Goal: Information Seeking & Learning: Learn about a topic

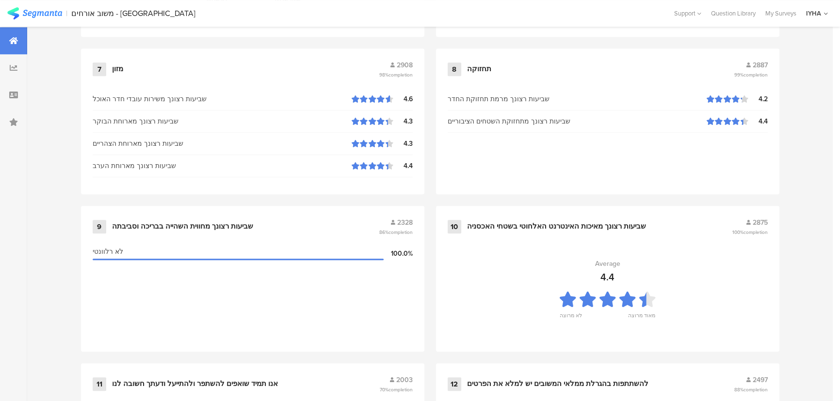
scroll to position [1019, 0]
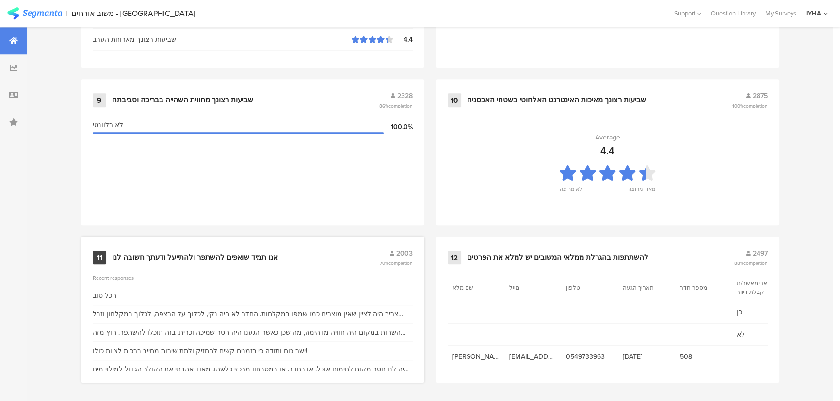
click at [255, 253] on div "אנו תמיד שואפים להשתפר ולהתייעל ודעתך חשובה לנו" at bounding box center [195, 258] width 166 height 10
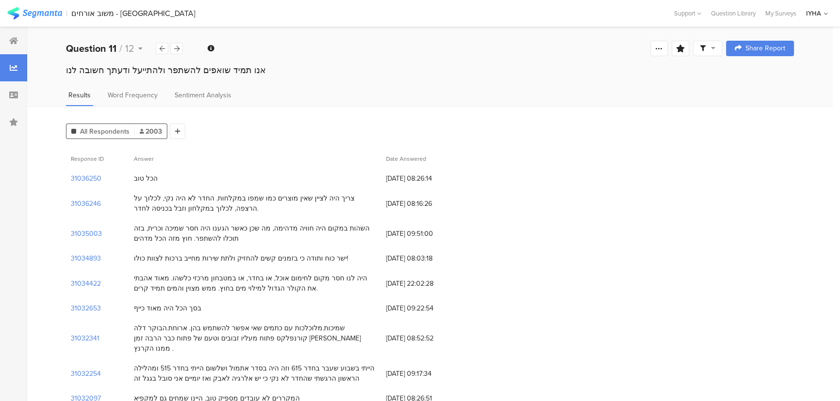
drag, startPoint x: 257, startPoint y: 279, endPoint x: 200, endPoint y: 296, distance: 59.7
drag, startPoint x: 313, startPoint y: 197, endPoint x: 184, endPoint y: 198, distance: 129.0
click at [184, 198] on div "צריך היה לציין שאין מוצרים כמו שמפו במקלחות. החדר לא היה נקי, לכלוך על הרצפה, ל…" at bounding box center [255, 203] width 242 height 20
click at [92, 202] on section "31036246" at bounding box center [86, 204] width 30 height 10
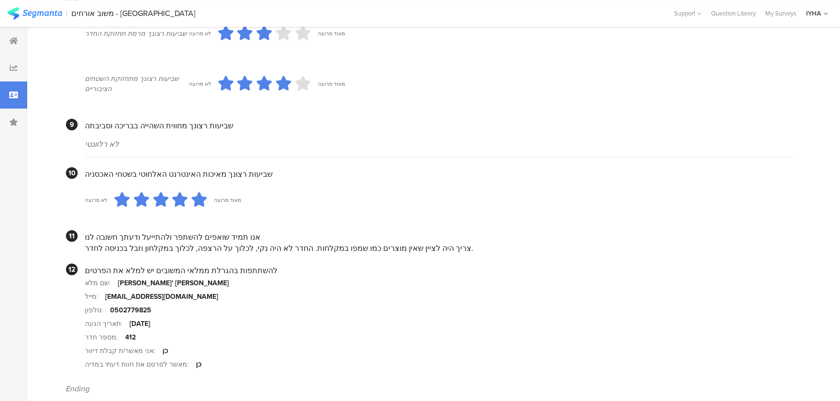
scroll to position [865, 0]
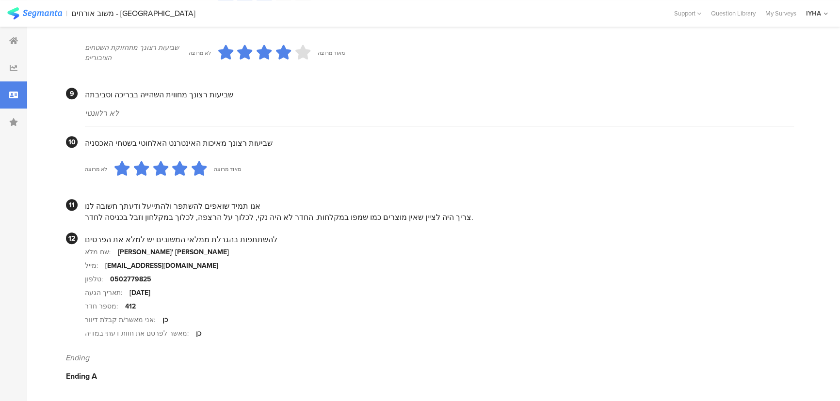
drag, startPoint x: 427, startPoint y: 223, endPoint x: 420, endPoint y: 221, distance: 6.6
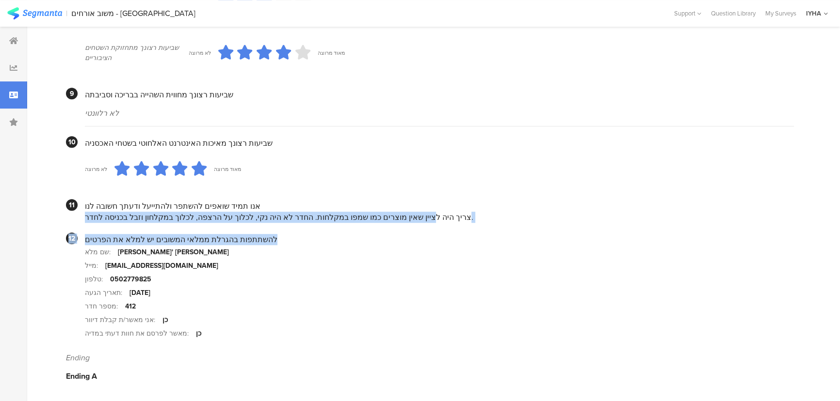
click at [382, 216] on div "צריך היה לציין שאין מוצרים כמו שמפו במקלחות. החדר לא היה נקי, לכלוך על הרצפה, ל…" at bounding box center [439, 217] width 709 height 11
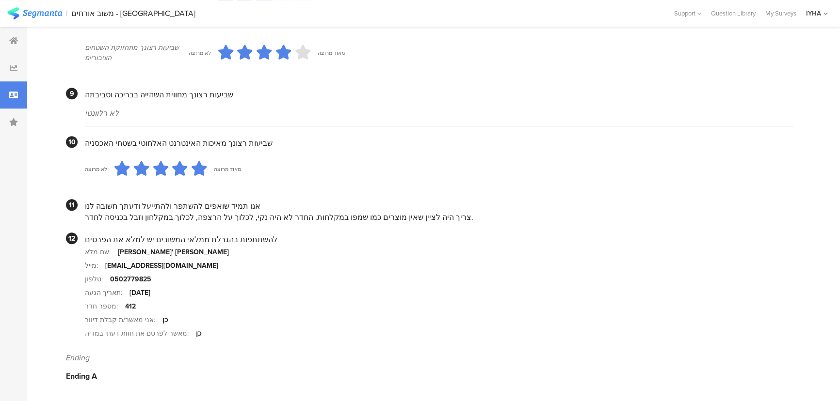
drag, startPoint x: 240, startPoint y: 216, endPoint x: 82, endPoint y: 219, distance: 158.6
click at [82, 219] on section "11 אנו תמיד שואפים להשתפר ולהתייעל ודעתך חשובה לנו צריך היה לציין שאין מוצרים כ…" at bounding box center [430, 211] width 728 height 24
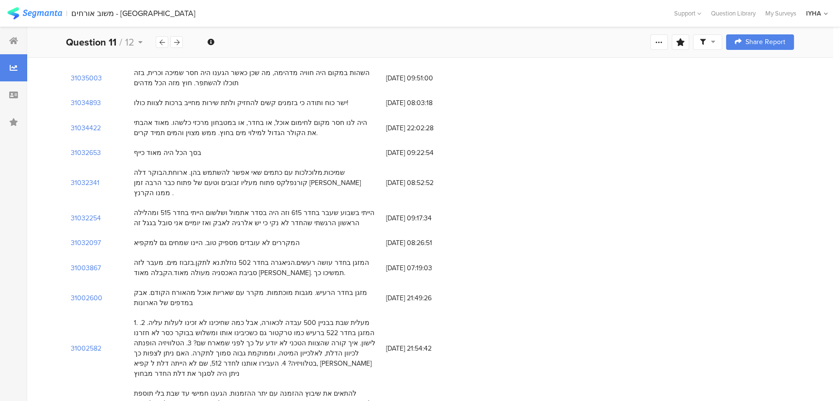
scroll to position [176, 0]
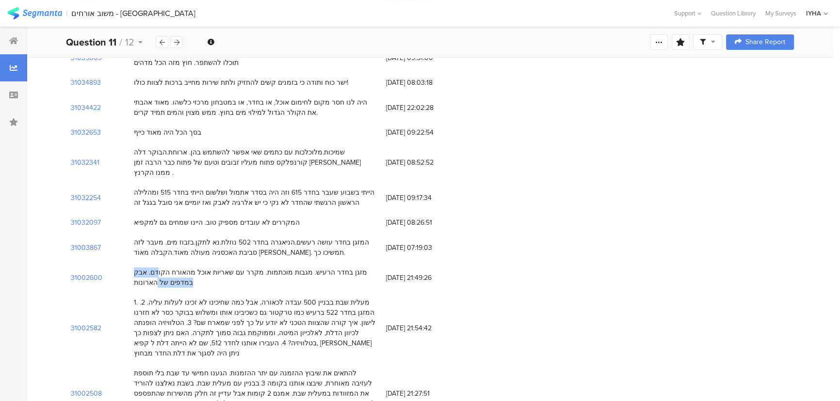
drag, startPoint x: 204, startPoint y: 262, endPoint x: 144, endPoint y: 264, distance: 59.7
click at [144, 268] on div "מזגן בחדר הרעיש. מגבות מוכתמות. מקרר עם שאריות אוכל מהאורח הקודם. אבק במדפים של…" at bounding box center [255, 278] width 242 height 20
drag, startPoint x: 308, startPoint y: 260, endPoint x: 125, endPoint y: 263, distance: 183.3
click at [125, 263] on div "31002600 מזגן בחדר הרעיש. מגבות מוכתמות. מקרר עם שאריות אוכל מהאורח הקודם. אבק …" at bounding box center [430, 278] width 728 height 30
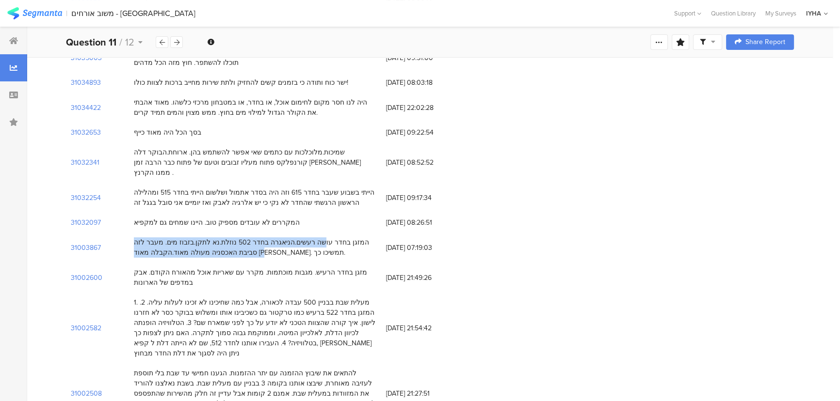
drag, startPoint x: 344, startPoint y: 231, endPoint x: 190, endPoint y: 247, distance: 154.5
click at [190, 247] on div "המזגן בחדר עושה רעשים.הניאגרה בחדר 502 נוזלת.נא לתקן.בזבוז מים. מעבר לזה סביבת …" at bounding box center [255, 248] width 252 height 30
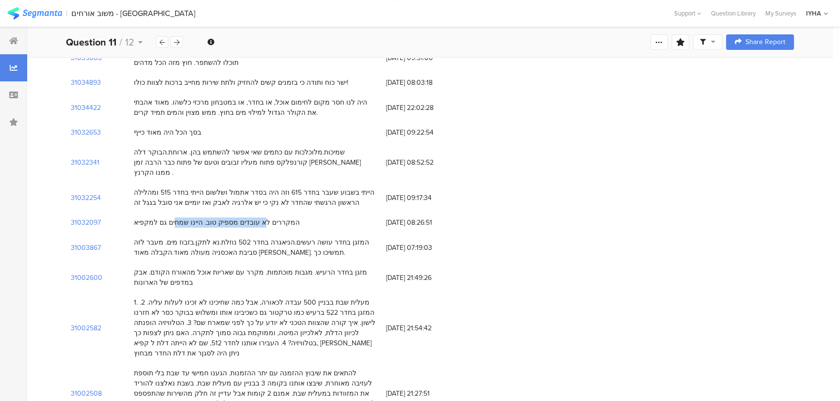
drag, startPoint x: 267, startPoint y: 210, endPoint x: 186, endPoint y: 210, distance: 80.5
click at [186, 218] on div "המקררים לא עובדים מספיק טוב. היינו שמחים גם למקפיא" at bounding box center [217, 223] width 166 height 10
drag, startPoint x: 329, startPoint y: 188, endPoint x: 223, endPoint y: 190, distance: 105.7
click at [223, 190] on div "הייתי בשבוע שעבר בחדר 615 וזה היה בסדר אתמול ושלשום הייתי בחדר 515 ומהלילה הראש…" at bounding box center [255, 198] width 242 height 20
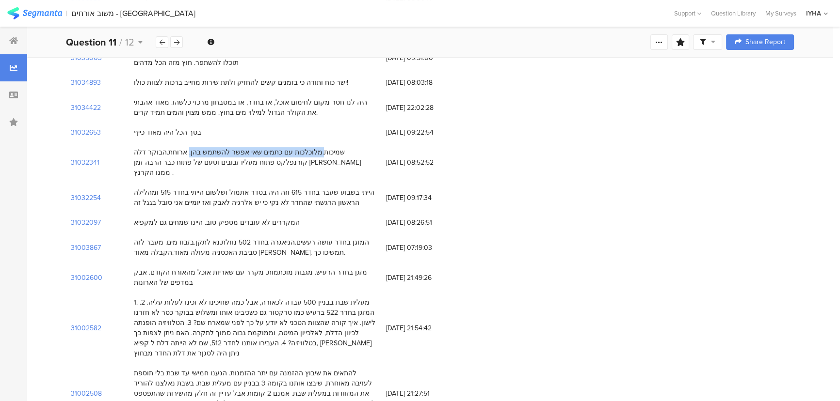
drag, startPoint x: 363, startPoint y: 152, endPoint x: 228, endPoint y: 153, distance: 134.8
click at [237, 152] on div "שמיכות.מלוכלכות עם כתמים שאי אפשר להשתמש בהן. ארוחת.הבוקר דלה קורנפלקס פתוח מעל…" at bounding box center [255, 162] width 242 height 31
drag, startPoint x: 175, startPoint y: 130, endPoint x: 131, endPoint y: 130, distance: 44.6
click at [131, 130] on div "בסך הכל היה מאוד כייף" at bounding box center [255, 133] width 252 height 20
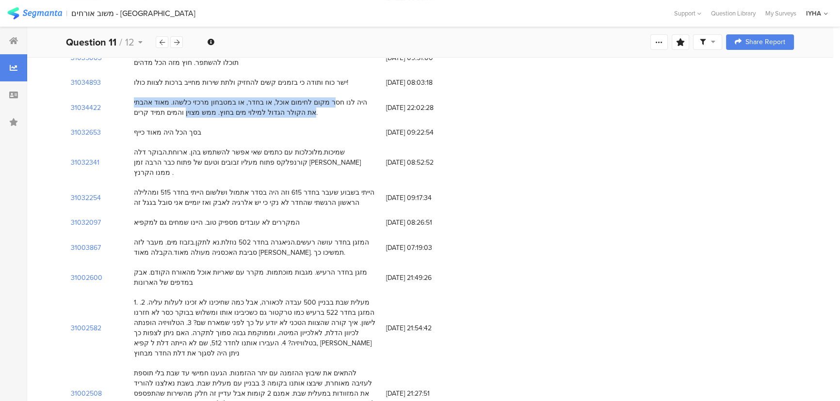
drag, startPoint x: 356, startPoint y: 100, endPoint x: 192, endPoint y: 112, distance: 164.3
click at [192, 112] on div "היה לנו חסר מקום לחימום אוכל, או בחדר, או במטבחון מרכזי כלשהו. מאוד אהבתי את הק…" at bounding box center [255, 107] width 242 height 20
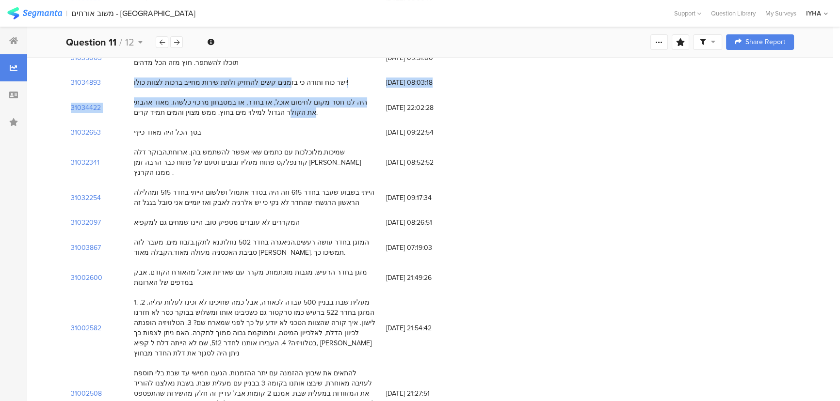
drag, startPoint x: 287, startPoint y: 78, endPoint x: 151, endPoint y: 96, distance: 137.1
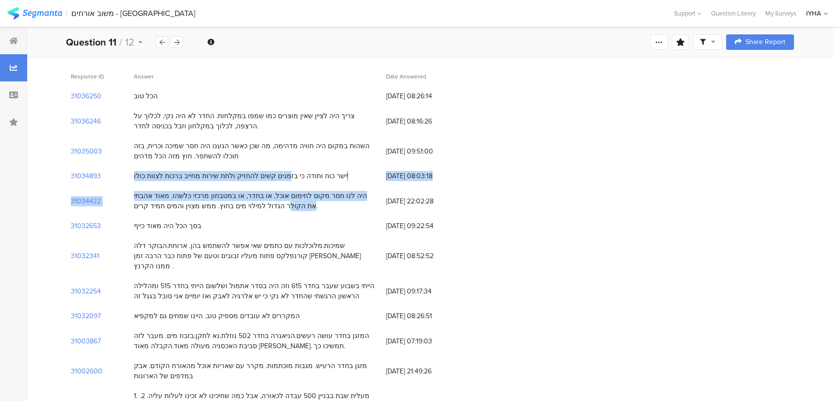
scroll to position [88, 0]
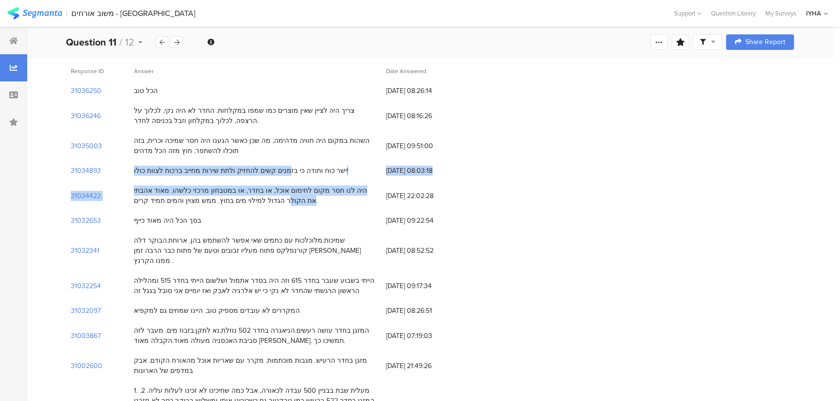
drag, startPoint x: 296, startPoint y: 102, endPoint x: 235, endPoint y: 145, distance: 74.8
